Goal: Find specific page/section: Find specific page/section

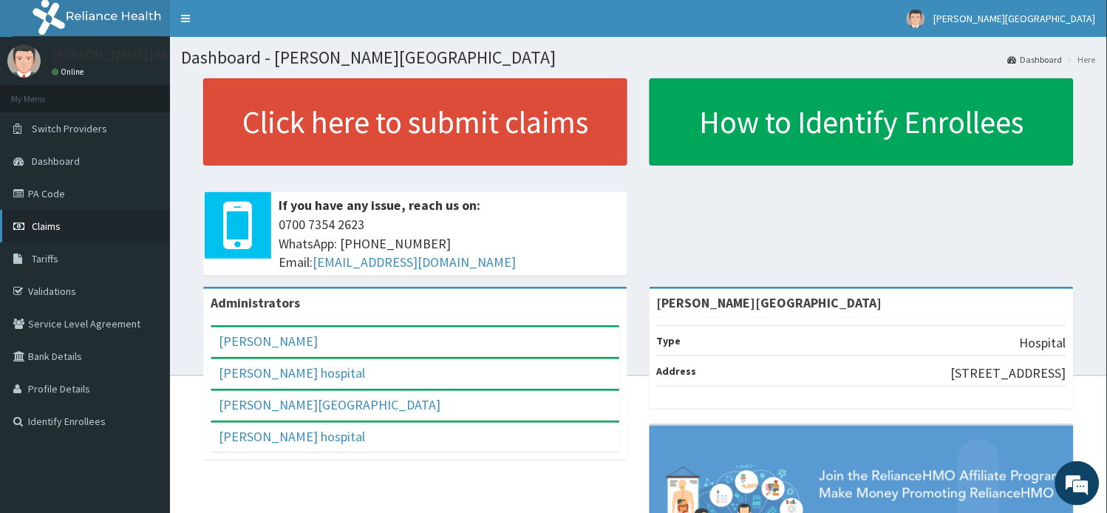
click at [64, 231] on link "Claims" at bounding box center [85, 226] width 170 height 33
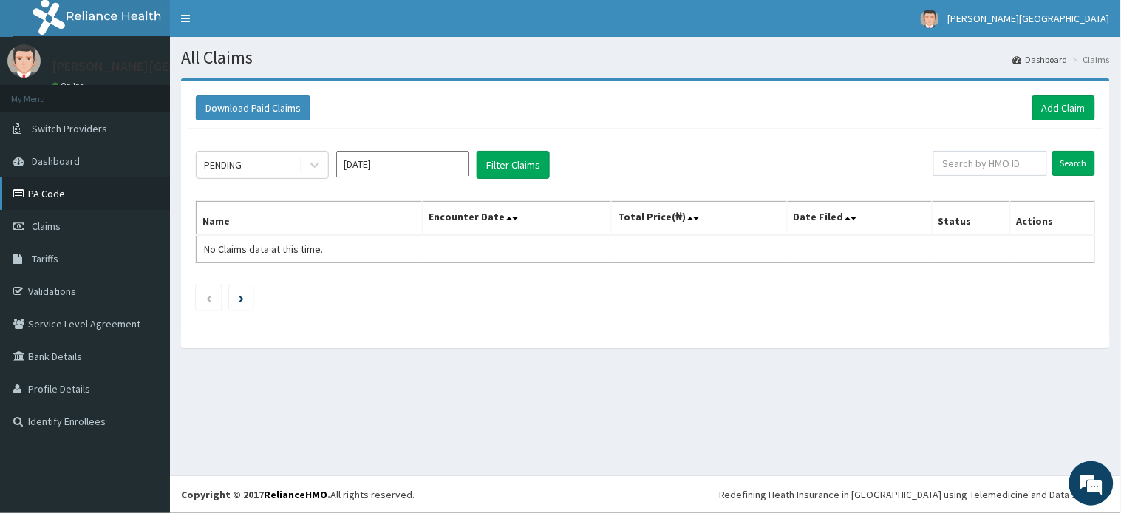
click at [79, 182] on link "PA Code" at bounding box center [85, 193] width 170 height 33
